Goal: Information Seeking & Learning: Learn about a topic

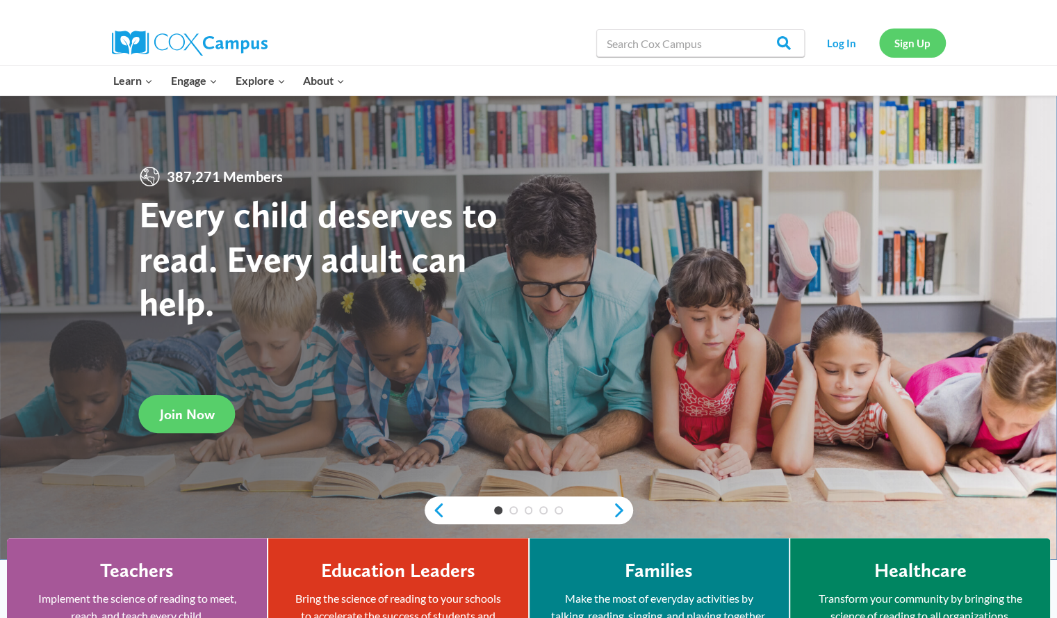
click at [914, 41] on link "Sign Up" at bounding box center [912, 42] width 67 height 28
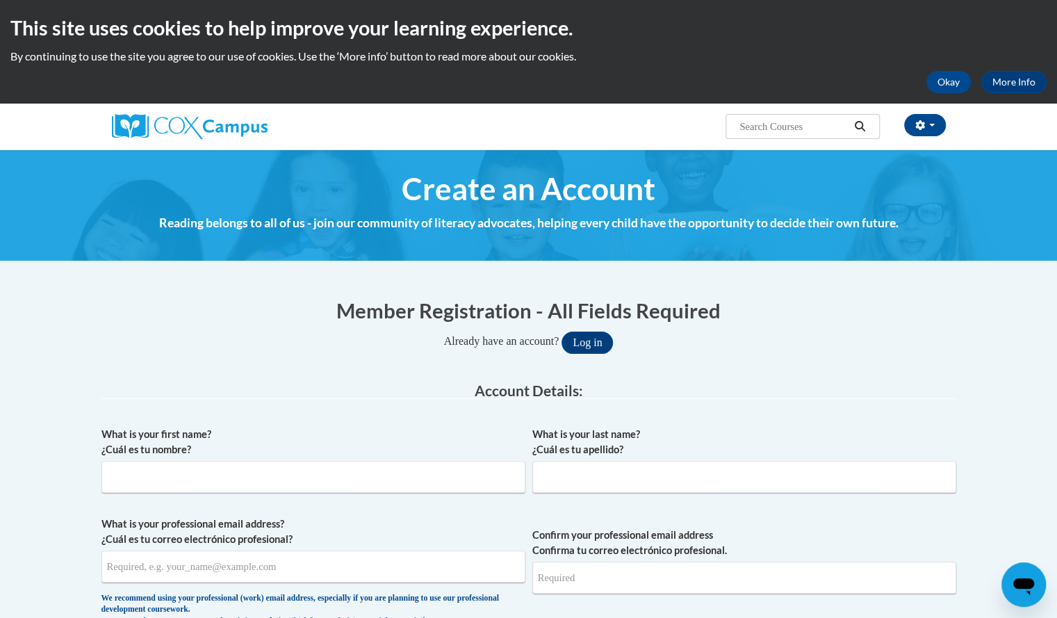
click at [772, 129] on input "Search..." at bounding box center [793, 126] width 111 height 17
click at [592, 352] on button "Log in" at bounding box center [587, 343] width 51 height 22
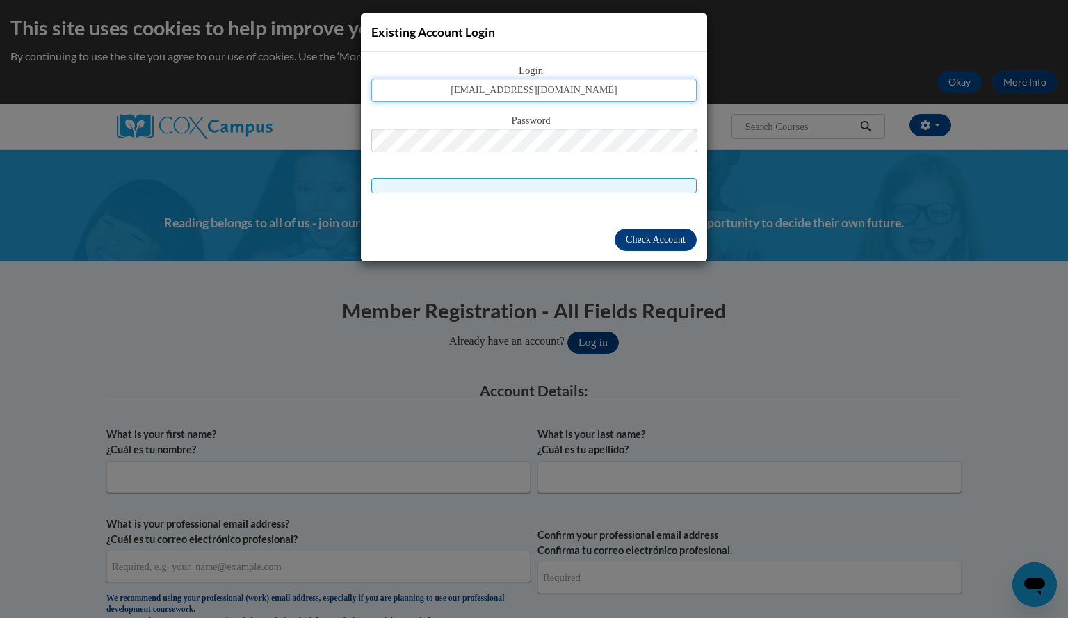
type input "bauerlindsay@aasd.k12.wi.us"
click at [644, 221] on div "Check Account" at bounding box center [534, 240] width 346 height 44
click at [668, 237] on span "Check Account" at bounding box center [656, 239] width 60 height 10
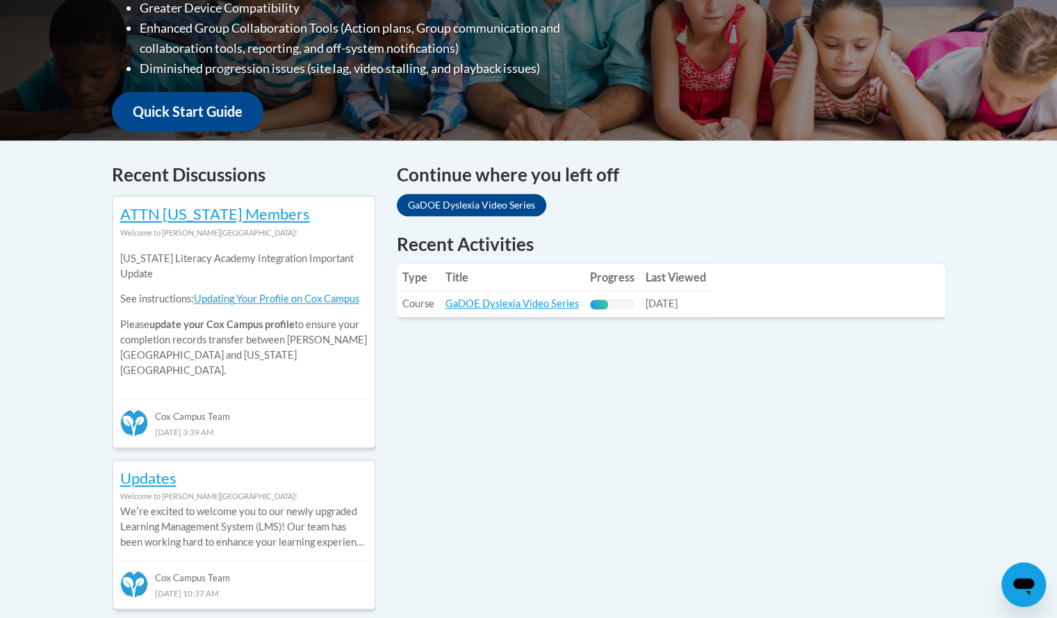
scroll to position [450, 0]
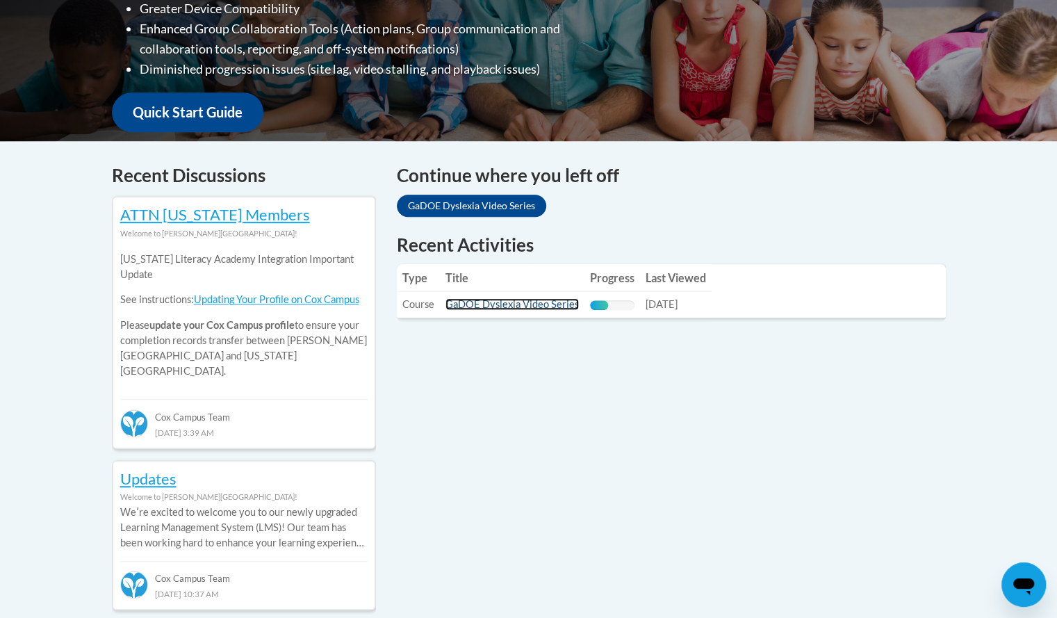
click at [553, 309] on link "GaDOE Dyslexia Video Series" at bounding box center [512, 304] width 133 height 12
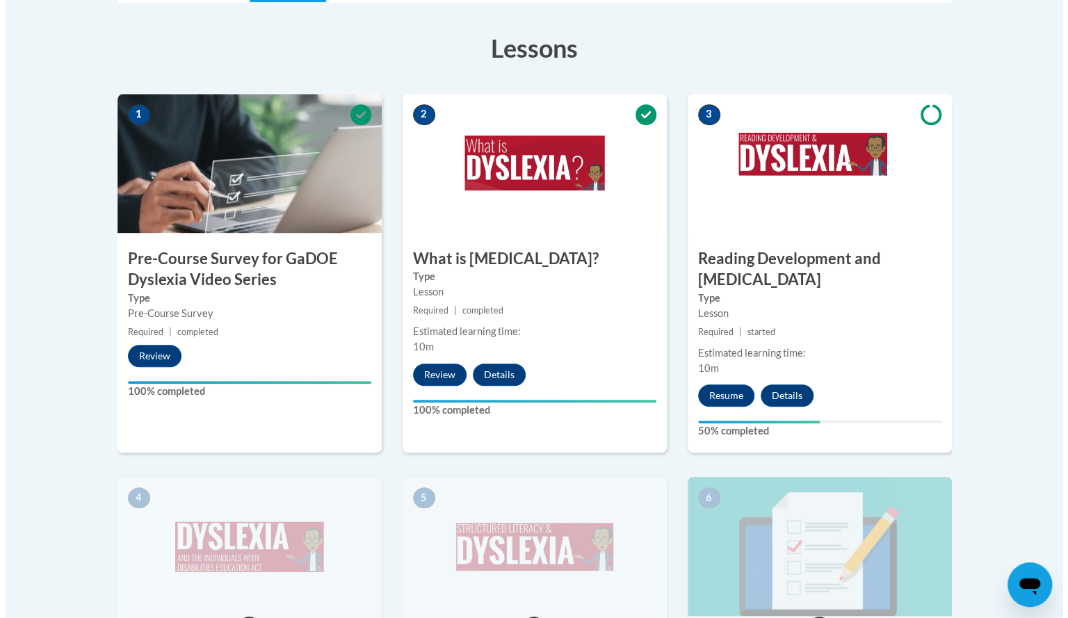
scroll to position [395, 0]
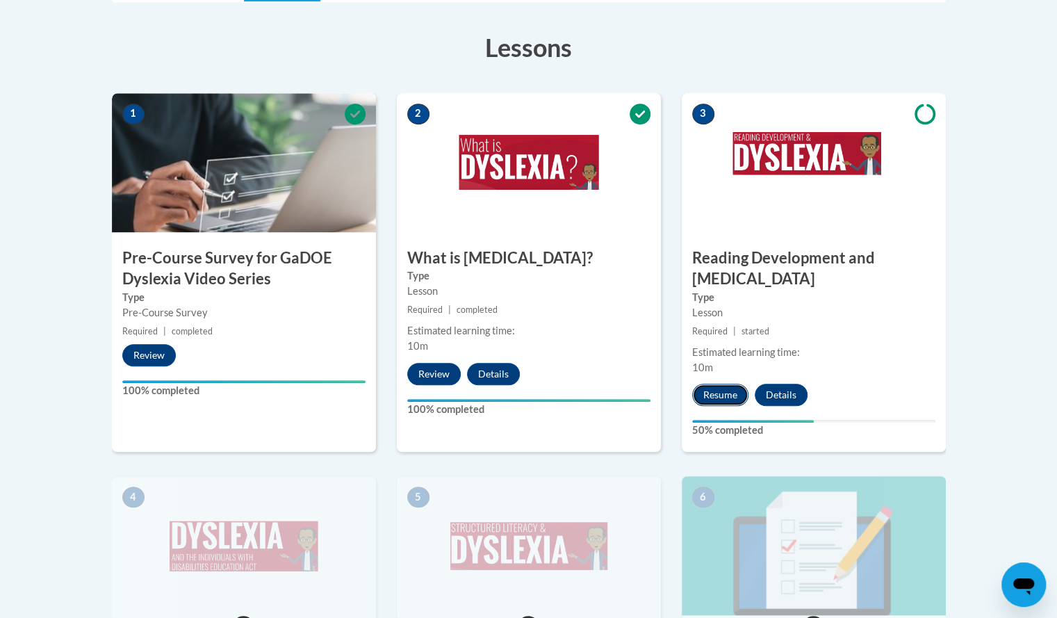
click at [723, 384] on button "Resume" at bounding box center [720, 395] width 56 height 22
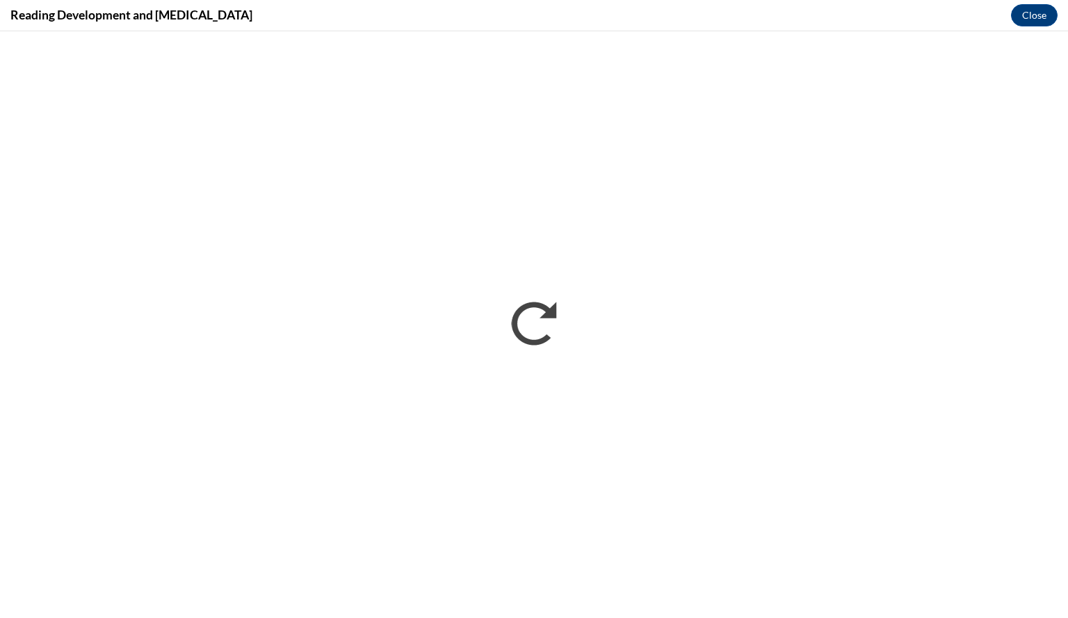
scroll to position [0, 0]
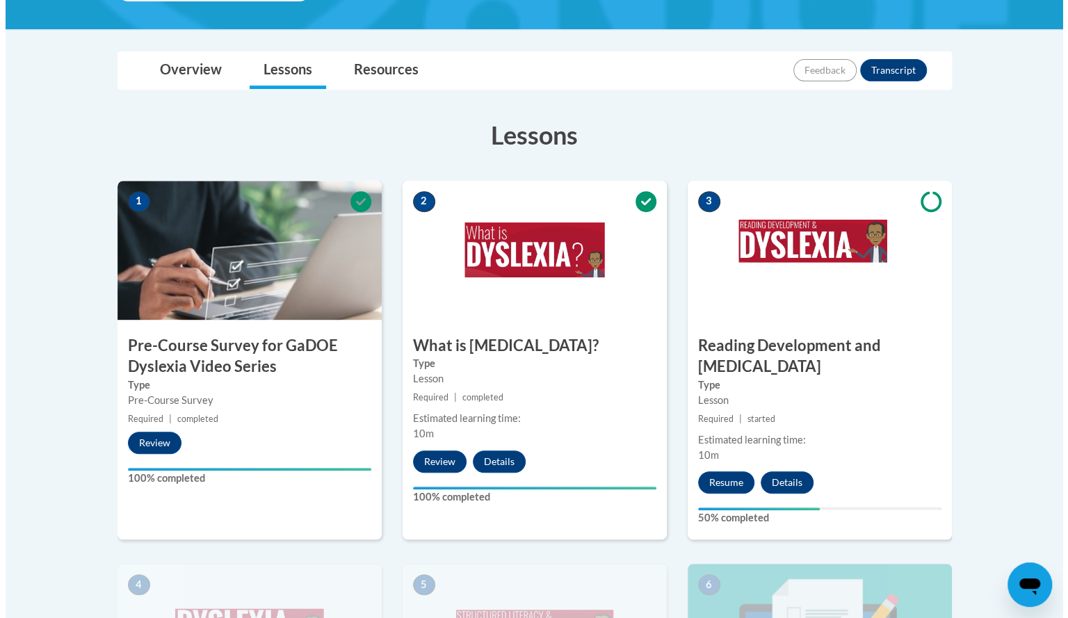
scroll to position [310, 0]
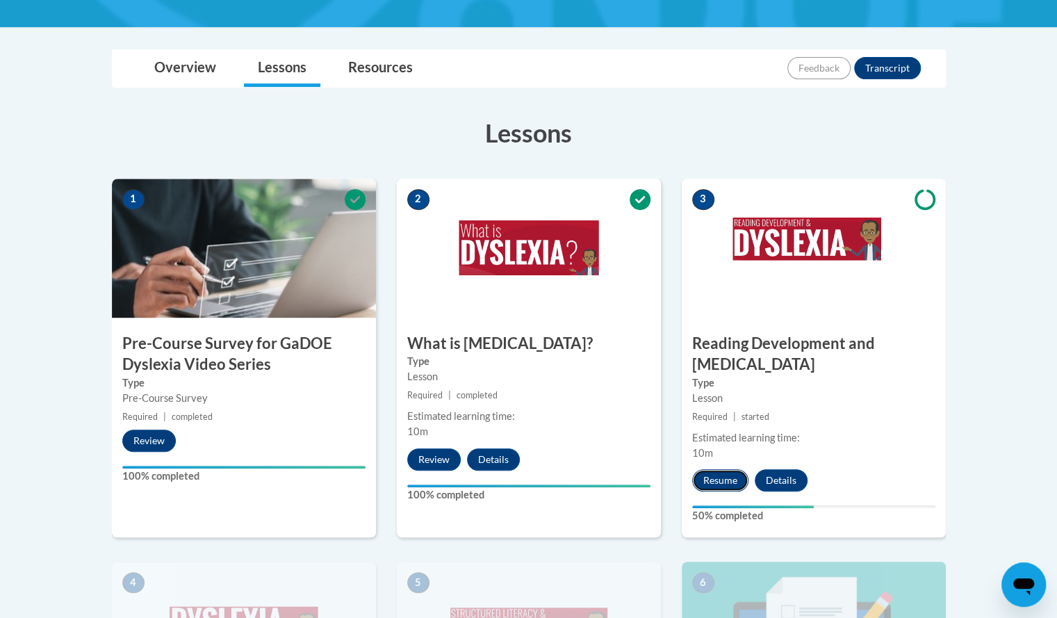
click at [715, 469] on button "Resume" at bounding box center [720, 480] width 56 height 22
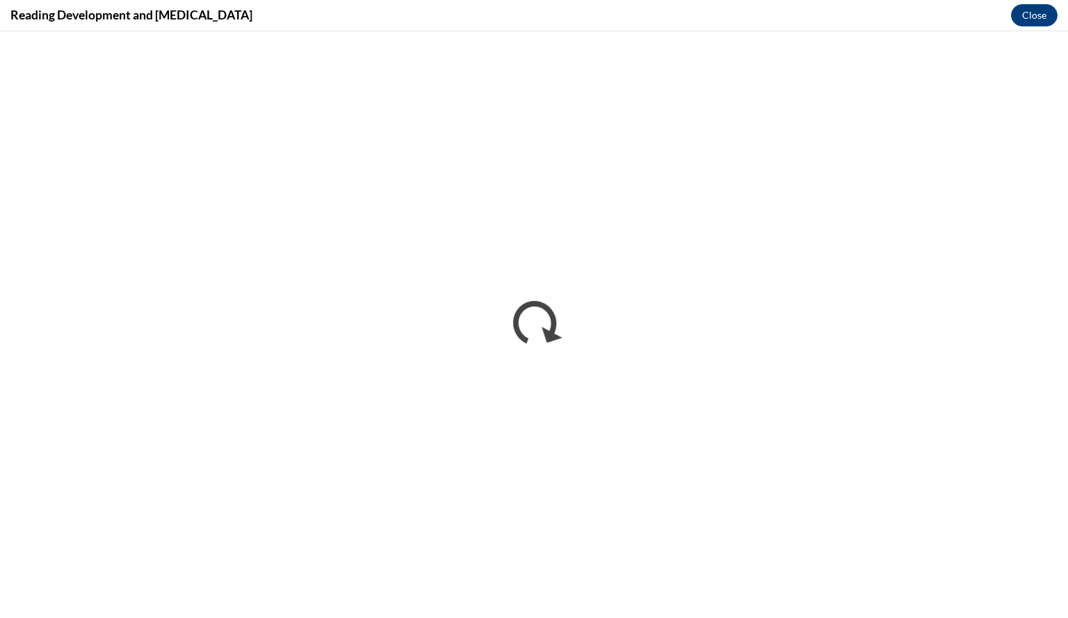
scroll to position [0, 0]
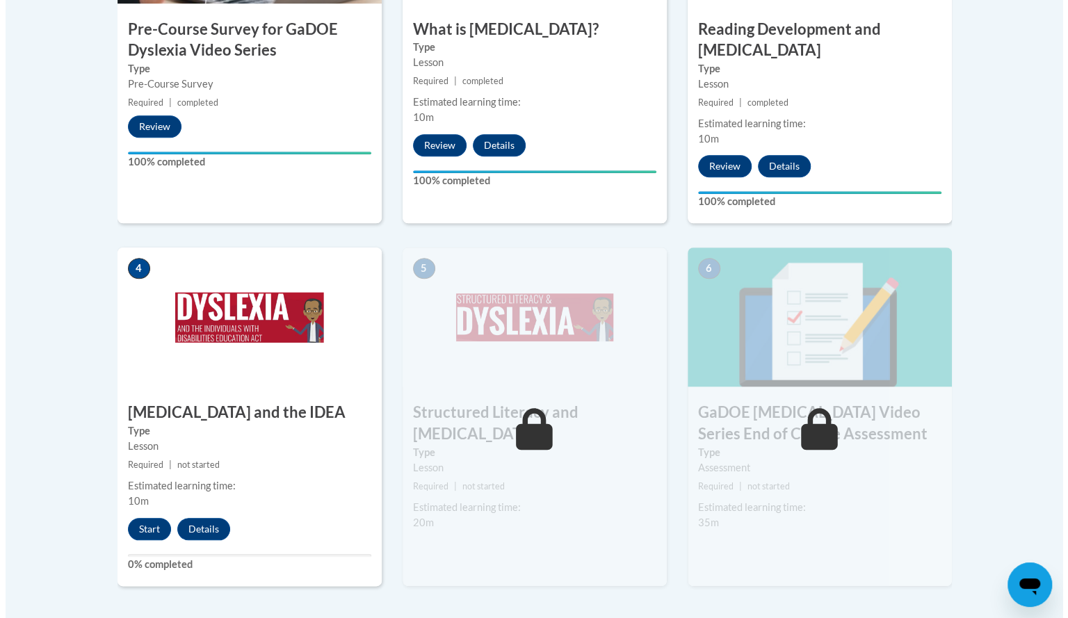
scroll to position [626, 0]
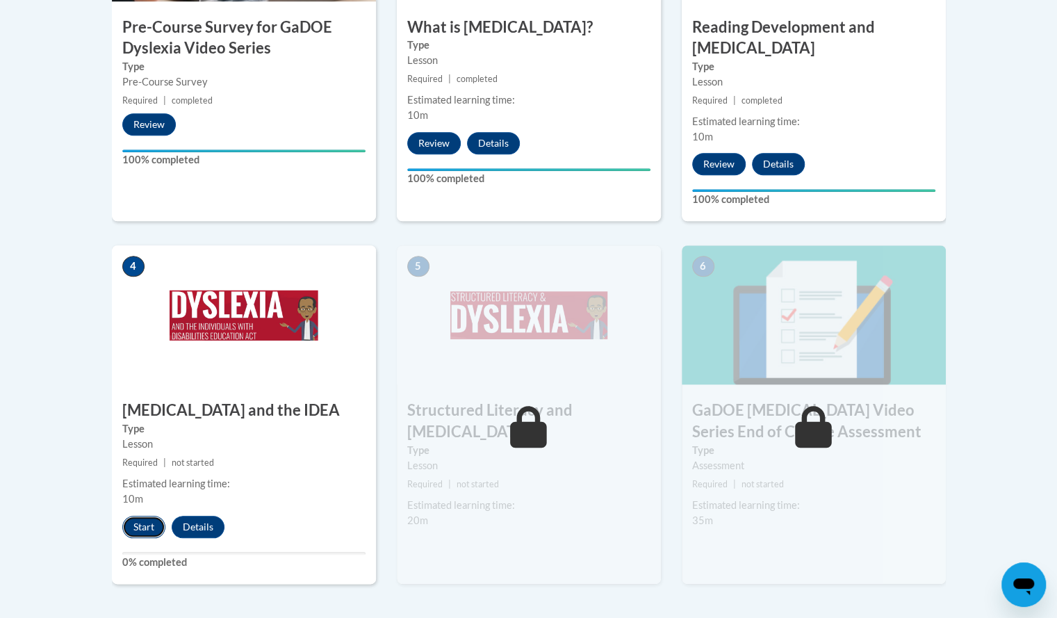
click at [131, 516] on button "Start" at bounding box center [143, 527] width 43 height 22
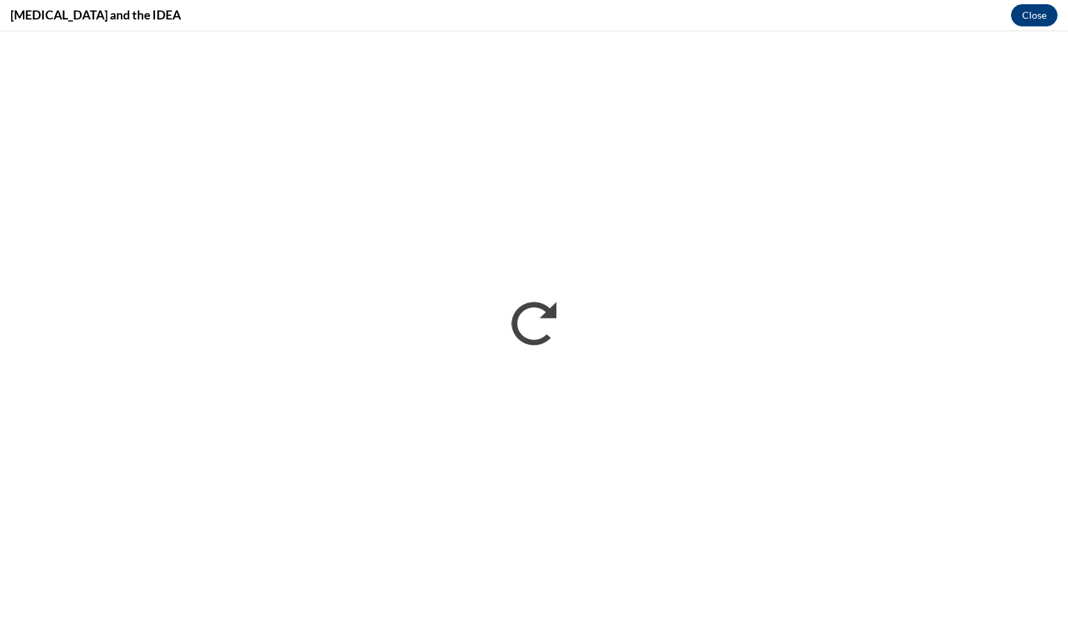
scroll to position [0, 0]
